Goal: Information Seeking & Learning: Learn about a topic

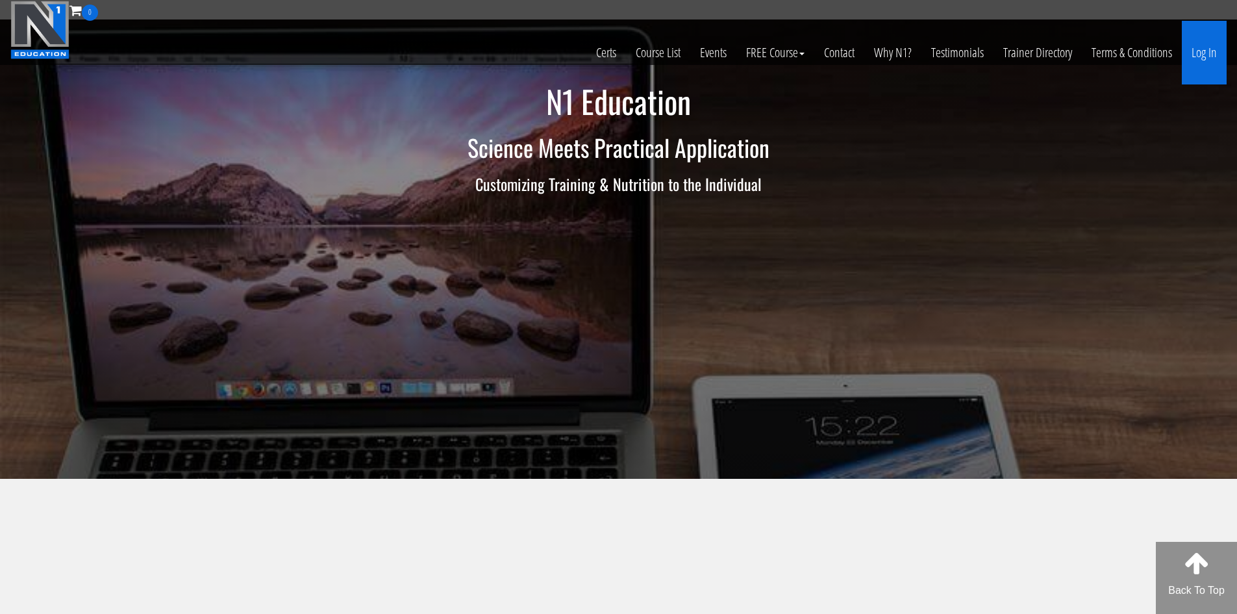
click at [1212, 59] on link "Log In" at bounding box center [1204, 53] width 45 height 64
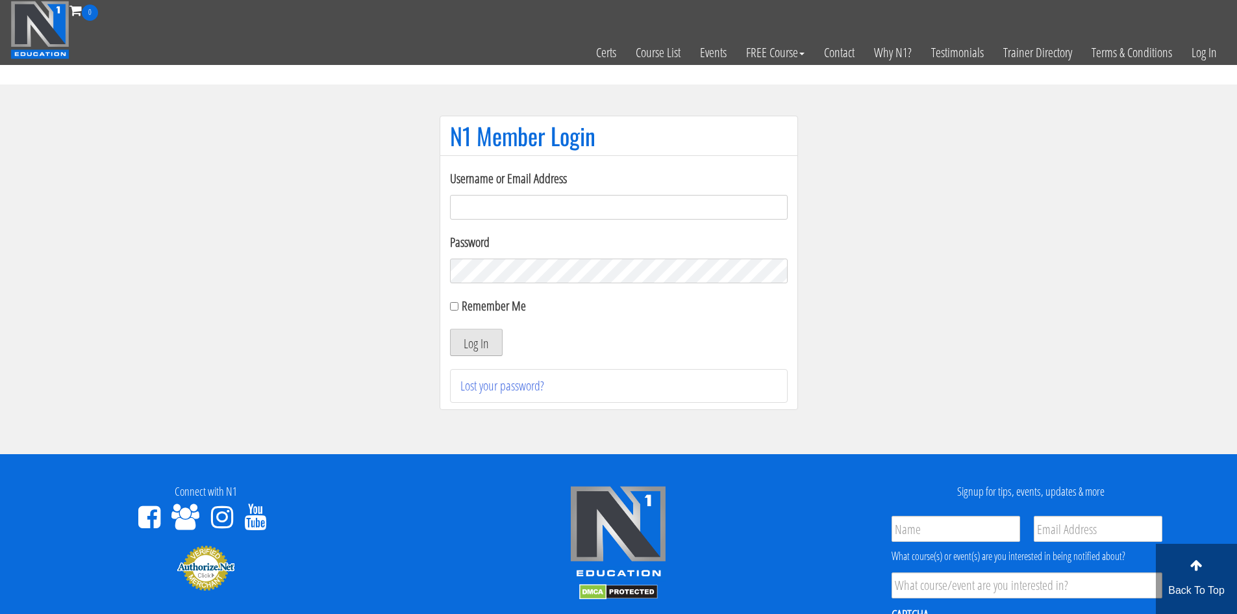
type input "liftingsetsyoufree93@gmail.com"
click at [475, 340] on button "Log In" at bounding box center [476, 342] width 53 height 27
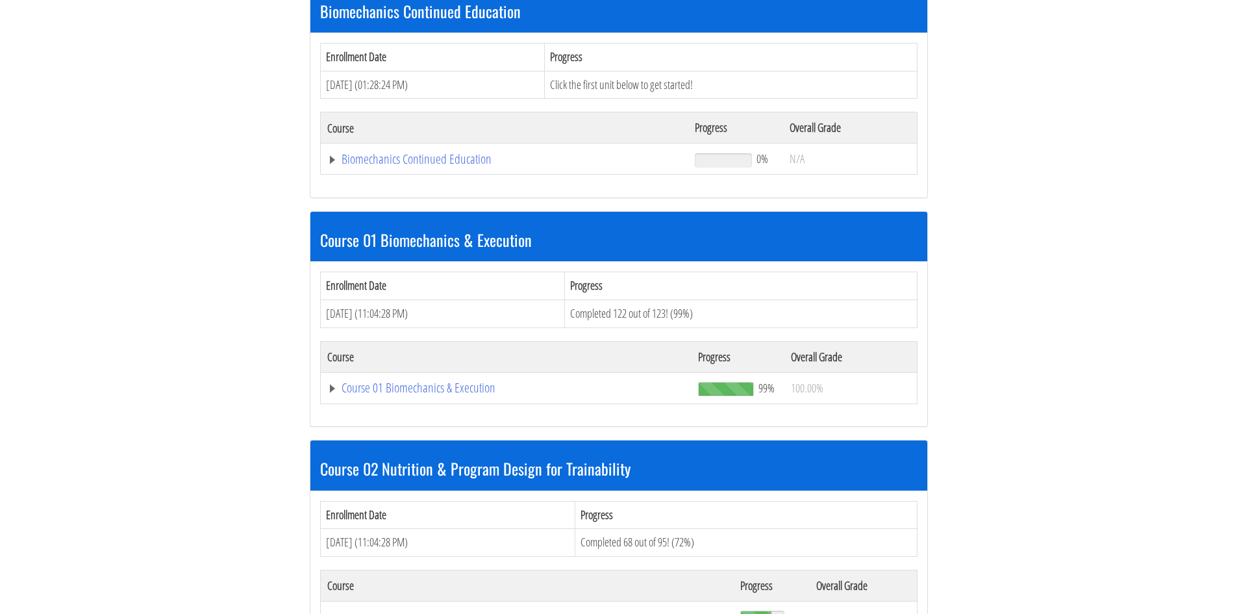
scroll to position [325, 0]
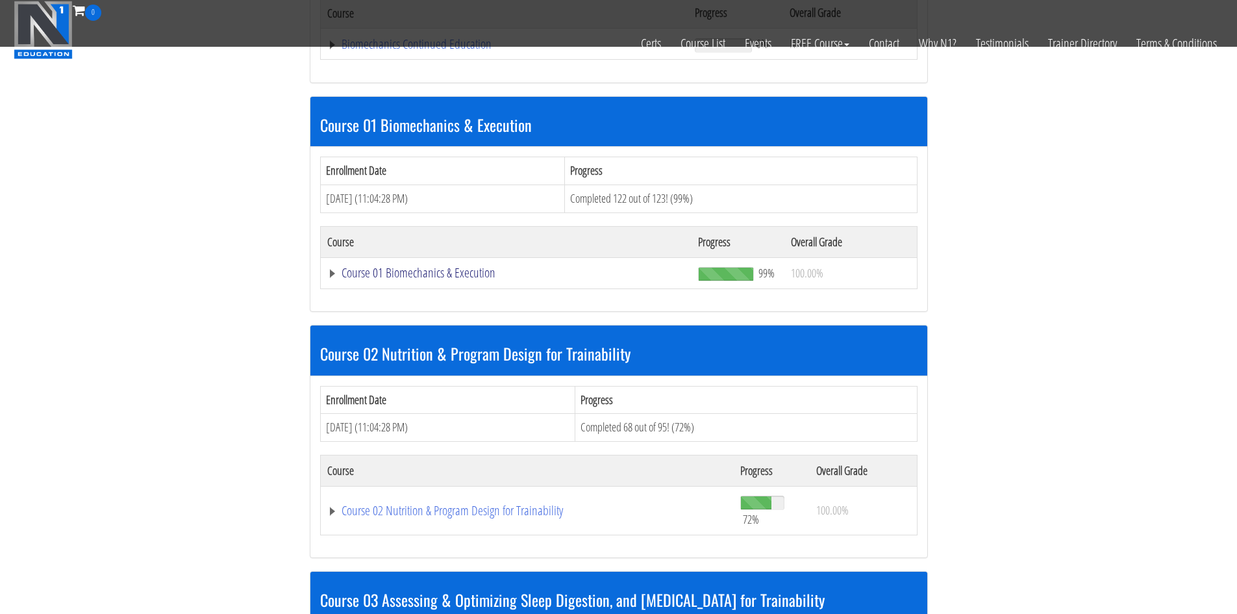
click at [375, 51] on link "Course 01 Biomechanics & Execution" at bounding box center [504, 44] width 355 height 13
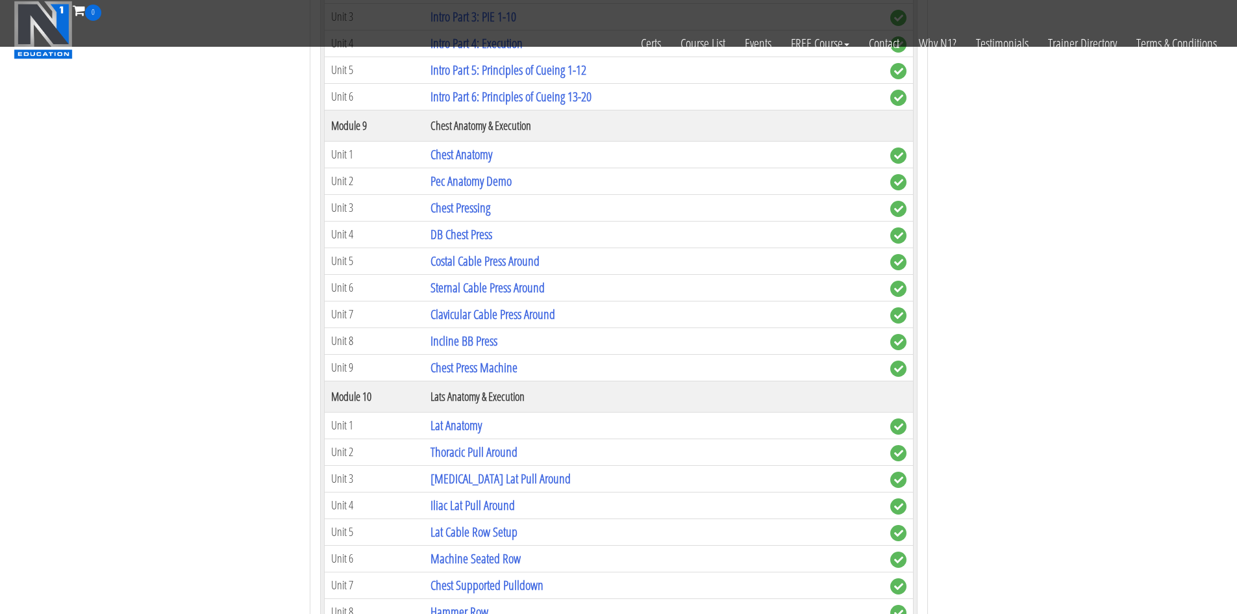
scroll to position [2207, 0]
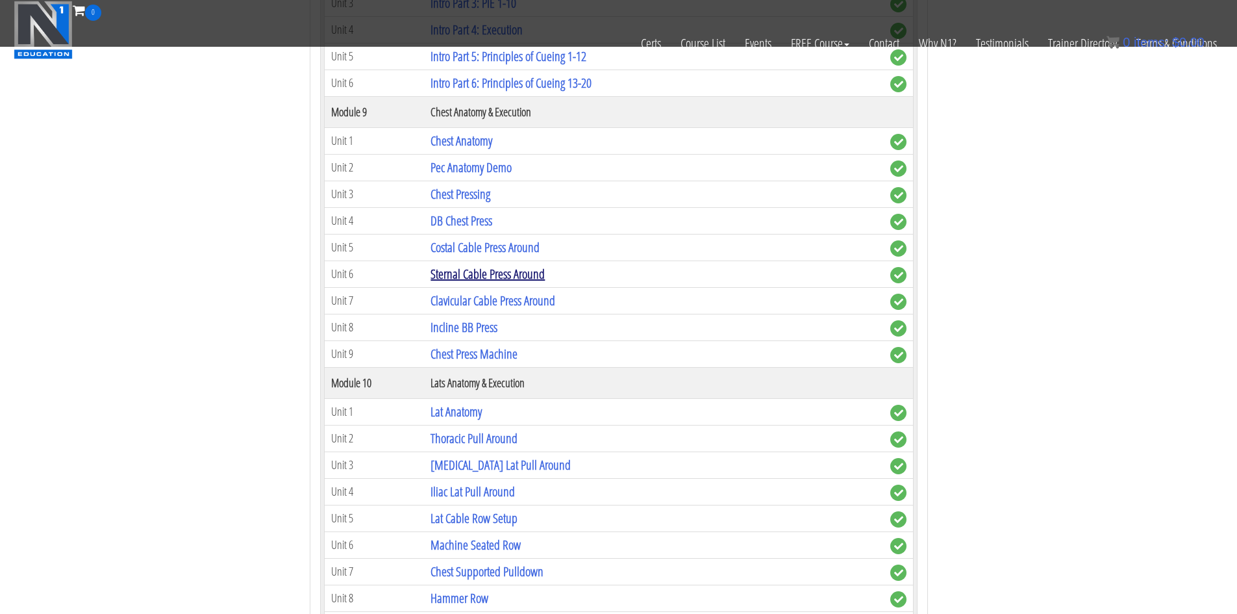
click at [484, 271] on link "Sternal Cable Press Around" at bounding box center [487, 274] width 114 height 18
click at [493, 275] on link "Sternal Cable Press Around" at bounding box center [487, 274] width 114 height 18
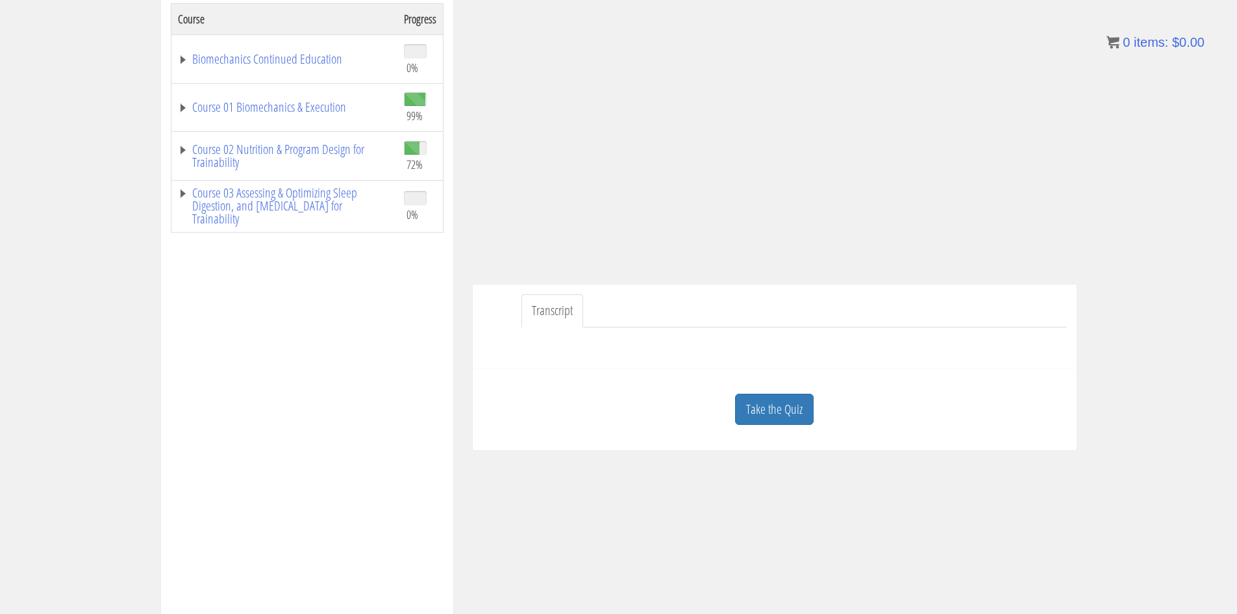
scroll to position [260, 0]
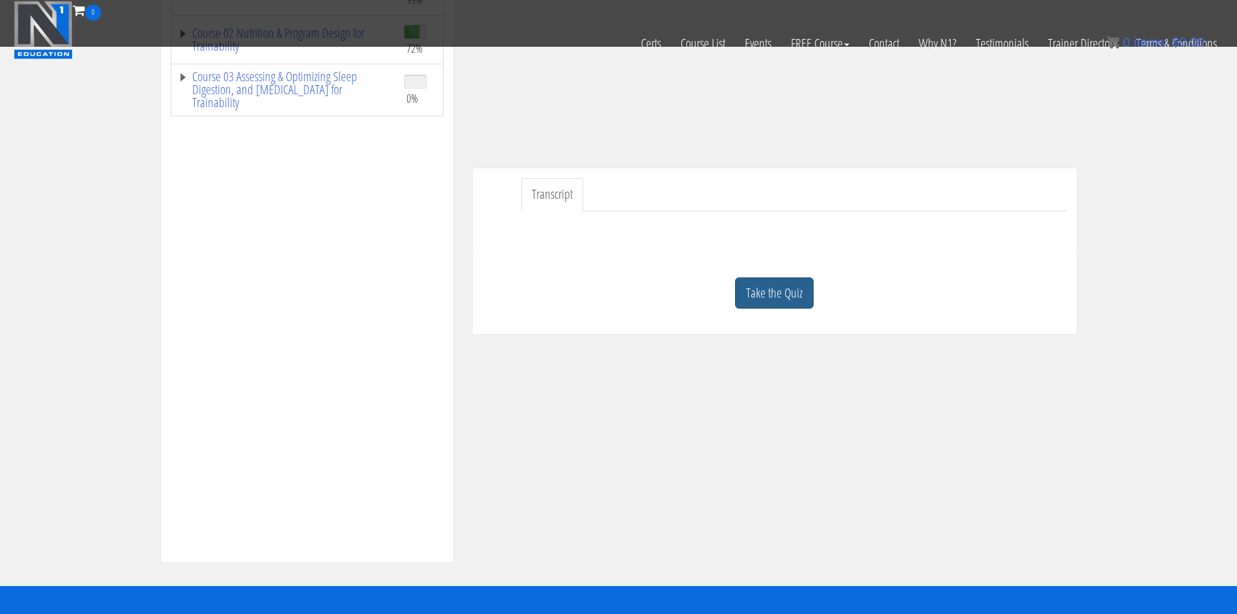
click at [780, 292] on link "Take the Quiz" at bounding box center [774, 293] width 79 height 32
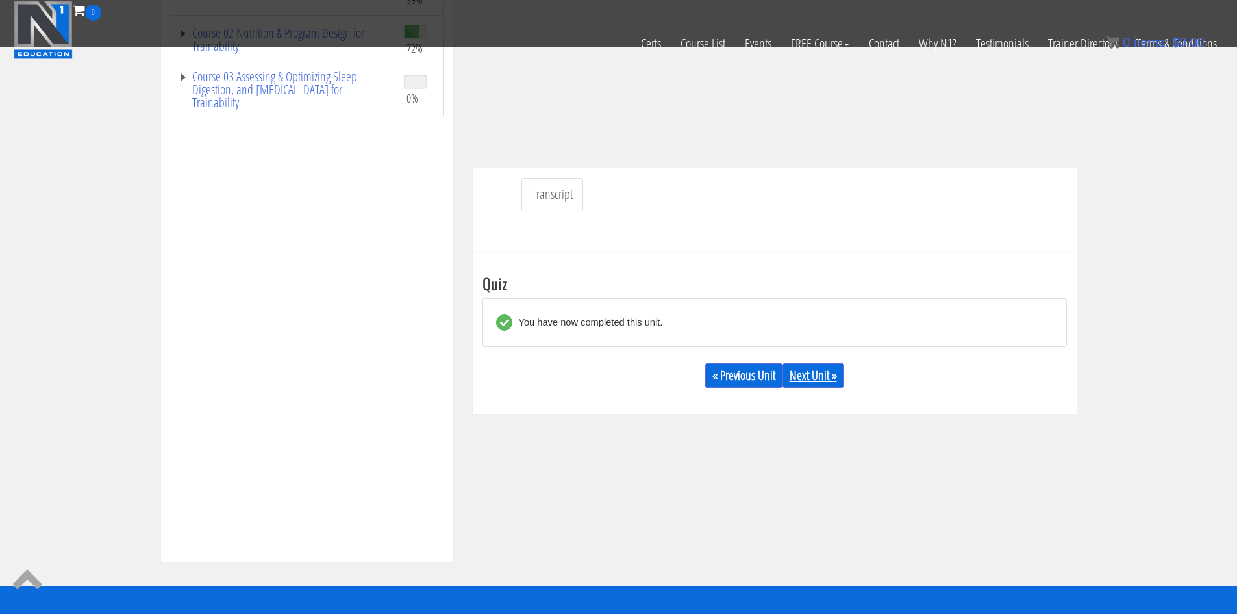
click at [814, 380] on link "Next Unit »" at bounding box center [813, 375] width 62 height 25
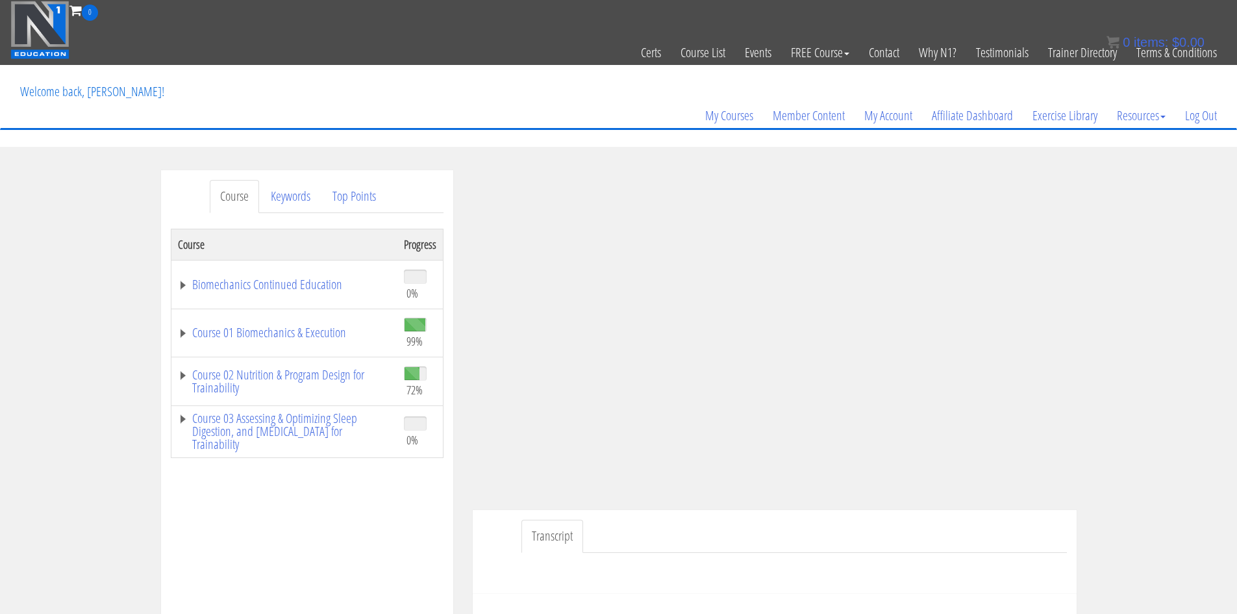
click at [175, 333] on td "Course 01 Biomechanics & Execution" at bounding box center [284, 332] width 227 height 49
click at [181, 332] on link "Course 01 Biomechanics & Execution" at bounding box center [284, 332] width 213 height 13
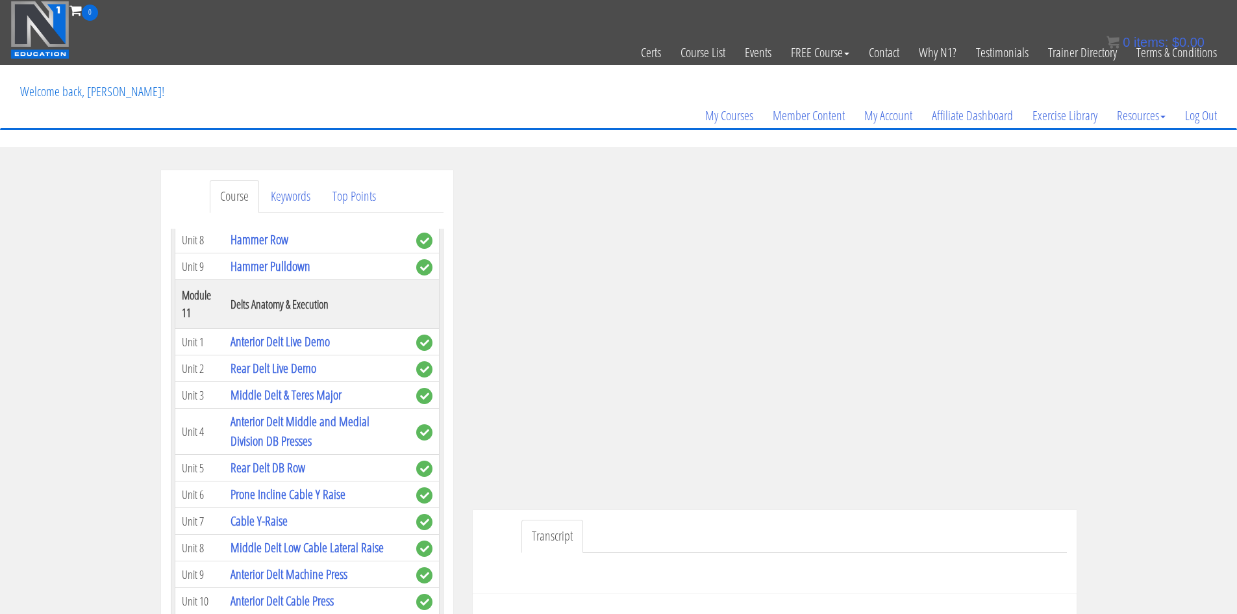
scroll to position [2662, 0]
